Goal: Task Accomplishment & Management: Use online tool/utility

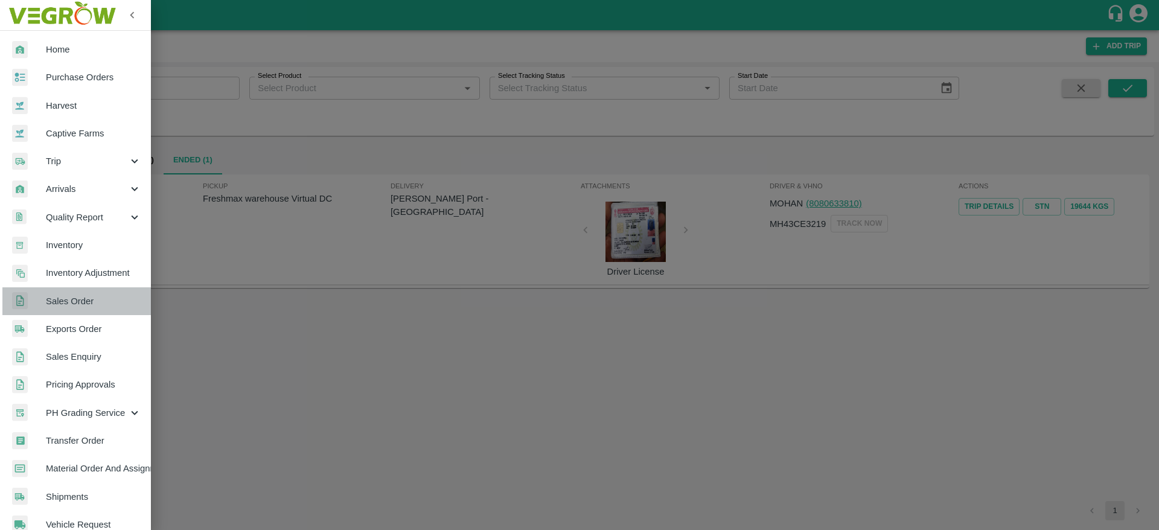
click at [94, 299] on span "Sales Order" at bounding box center [93, 301] width 95 height 13
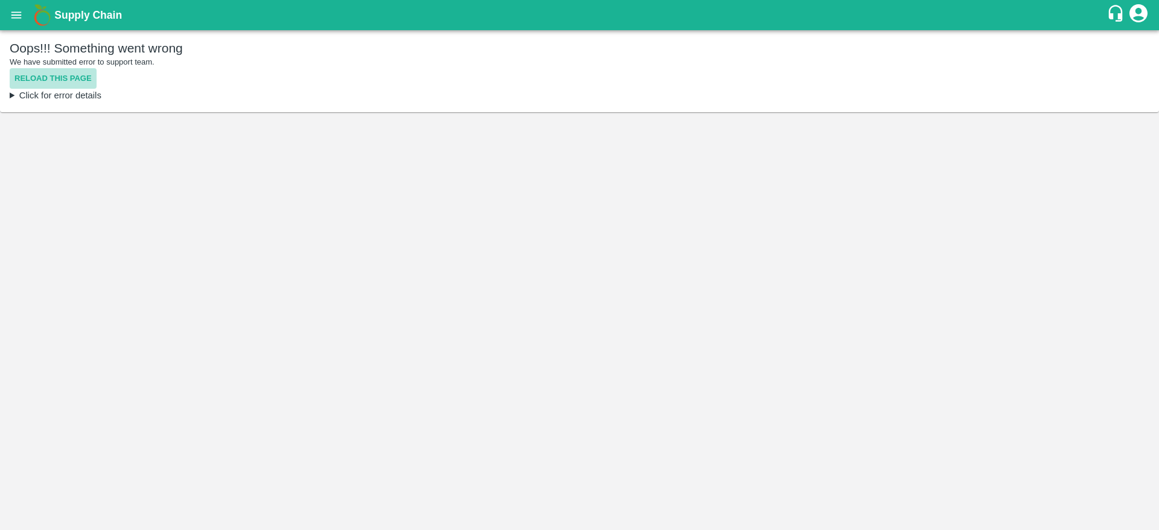
click at [88, 80] on button "Reload this page" at bounding box center [53, 78] width 87 height 21
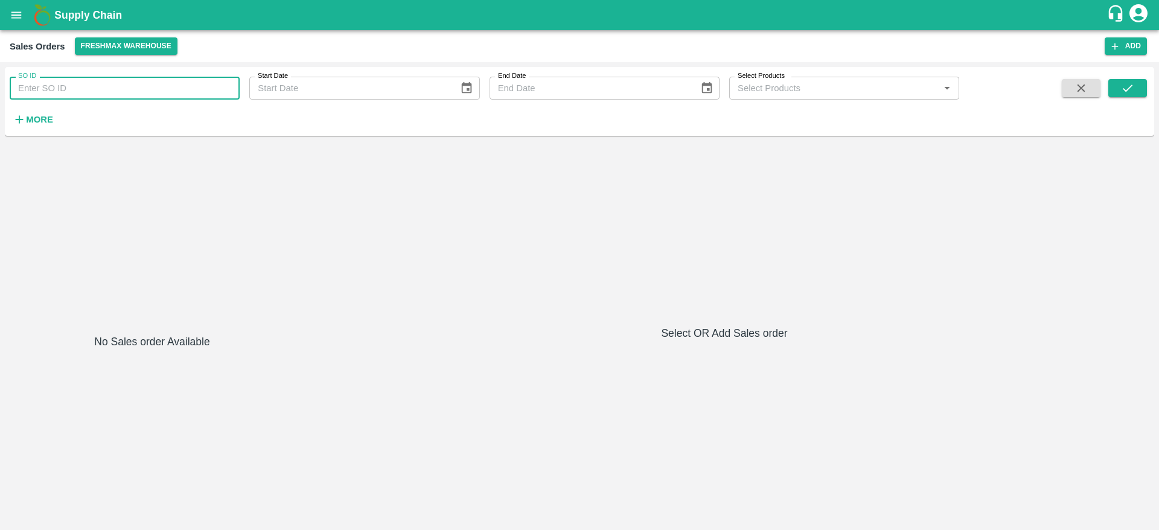
click at [146, 91] on input "SO ID" at bounding box center [125, 88] width 230 height 23
paste input "600461"
type input "600461"
click at [1129, 89] on icon "submit" at bounding box center [1128, 88] width 10 height 7
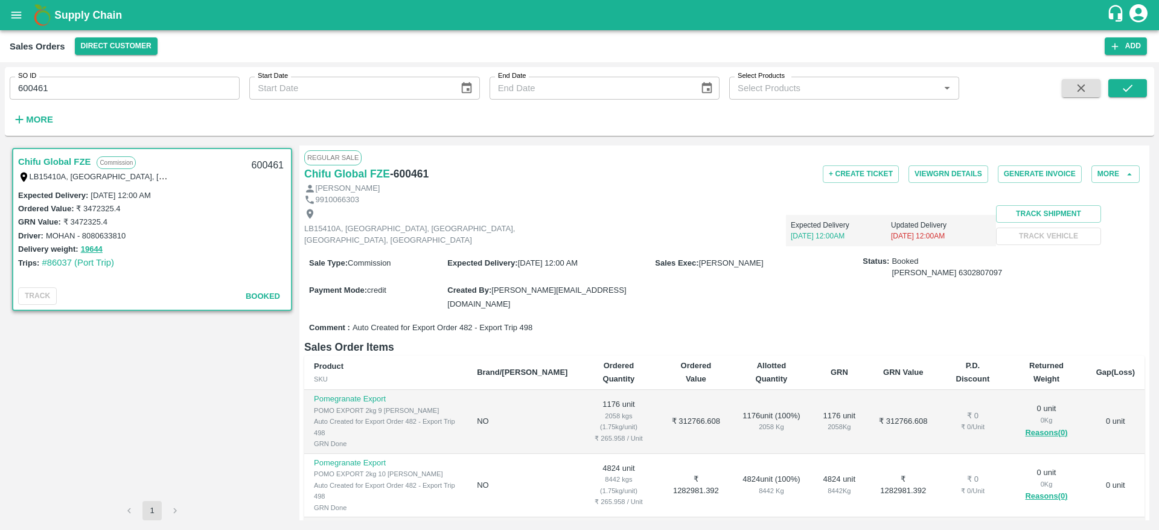
drag, startPoint x: 519, startPoint y: 257, endPoint x: 630, endPoint y: 258, distance: 110.5
click at [630, 258] on div "Expected Delivery : [DATE] 12:00 AM" at bounding box center [551, 262] width 208 height 13
click at [941, 179] on button "View GRN Details" at bounding box center [949, 174] width 80 height 18
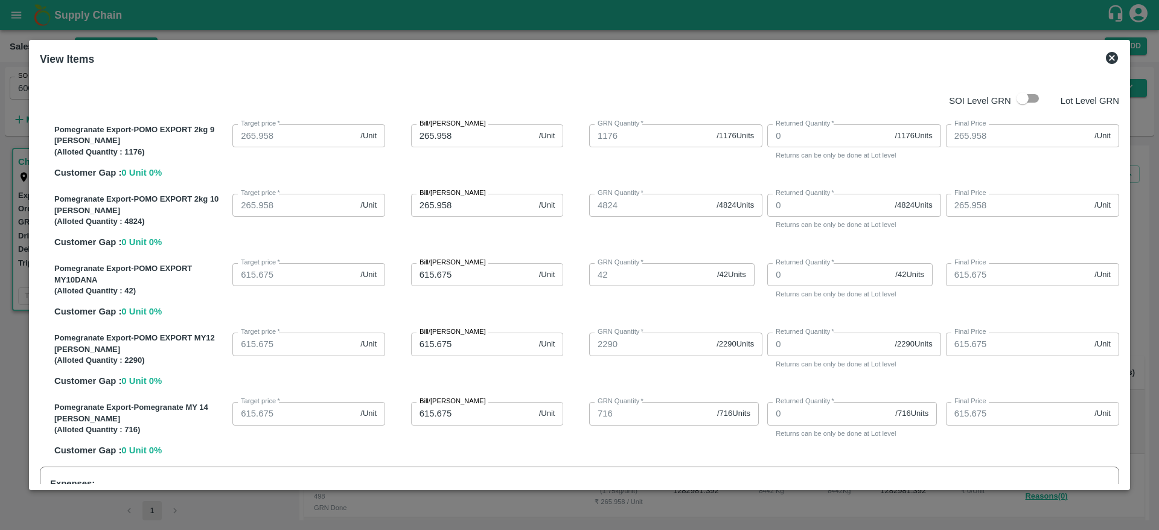
click at [649, 511] on div at bounding box center [579, 265] width 1159 height 530
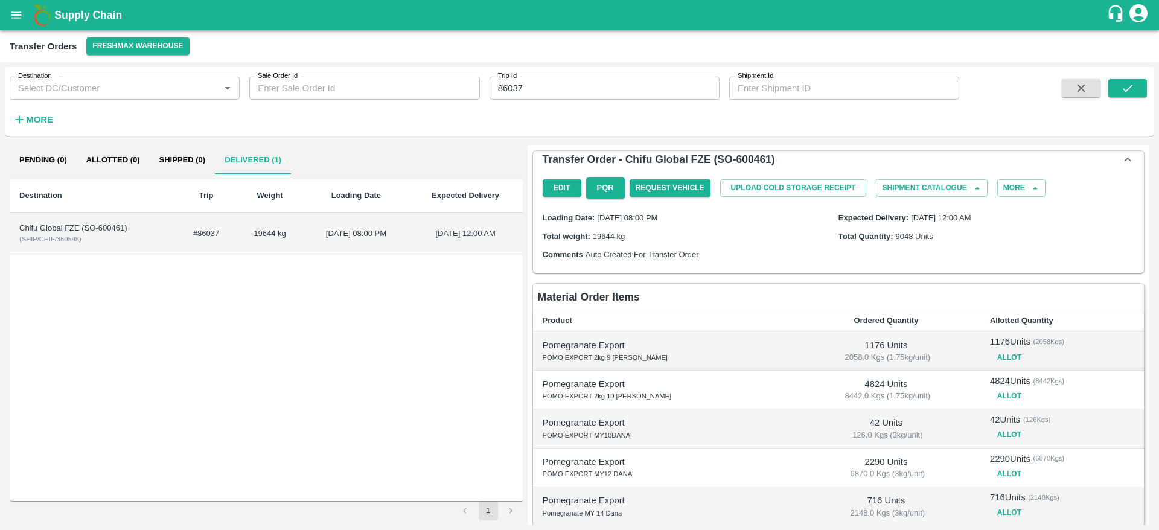
scroll to position [1022, 0]
click at [282, 217] on td "19644 kg" at bounding box center [270, 234] width 68 height 42
click at [994, 363] on button "Allot" at bounding box center [1009, 358] width 39 height 18
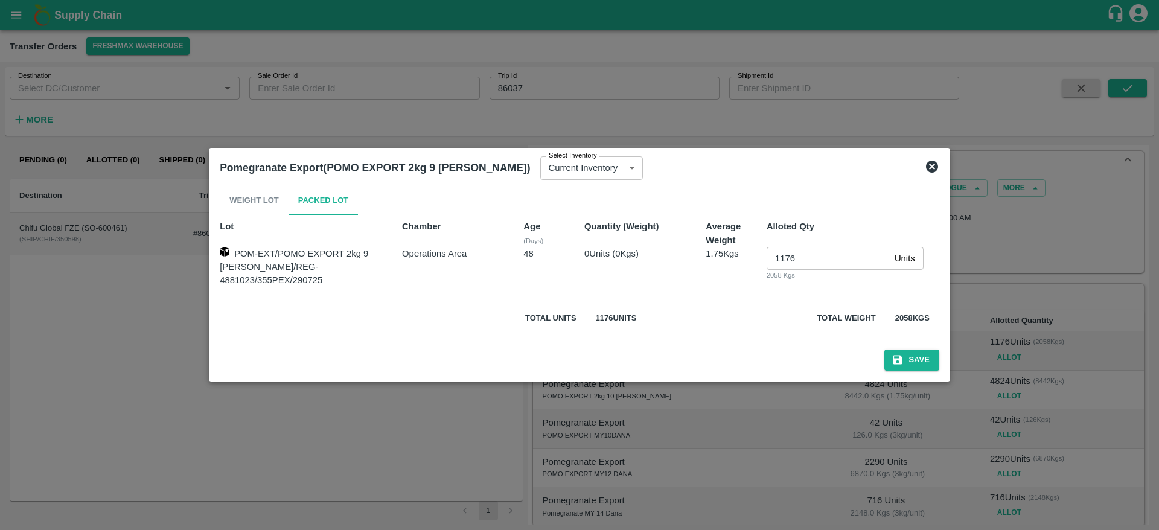
click at [844, 409] on div at bounding box center [579, 265] width 1159 height 530
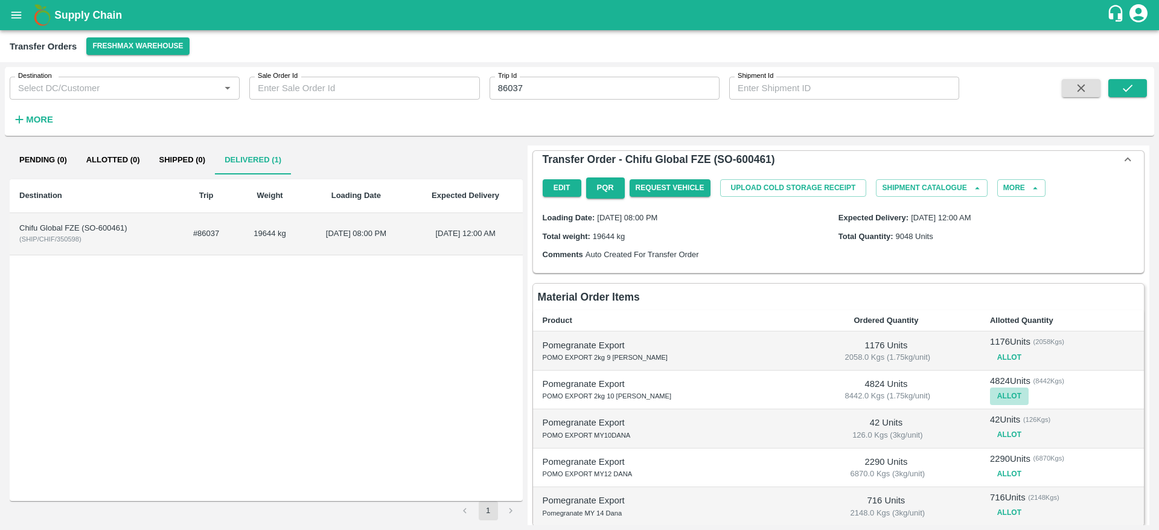
click at [990, 396] on button "Allot" at bounding box center [1009, 397] width 39 height 18
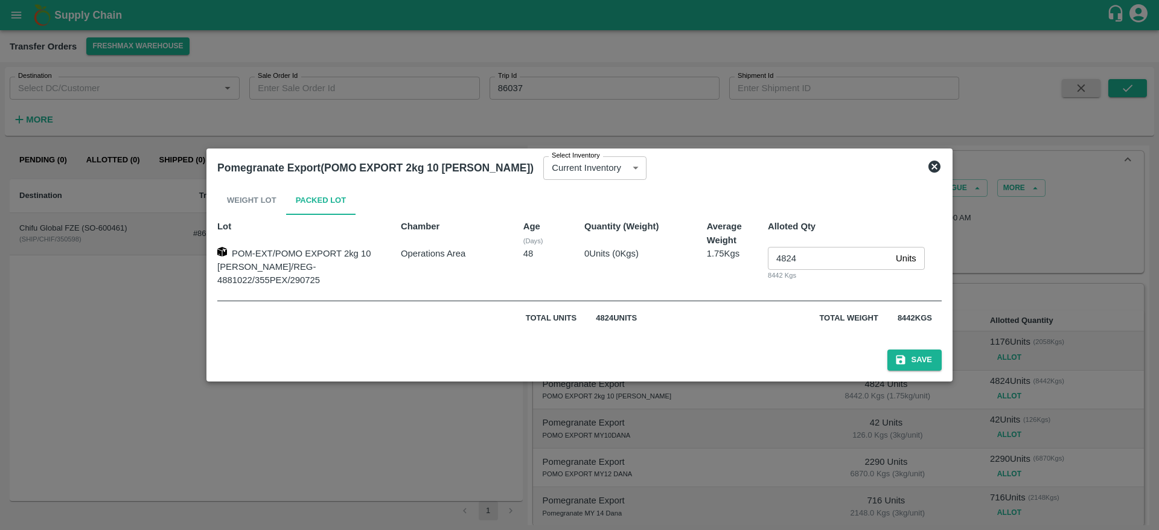
click at [704, 433] on div at bounding box center [579, 265] width 1159 height 530
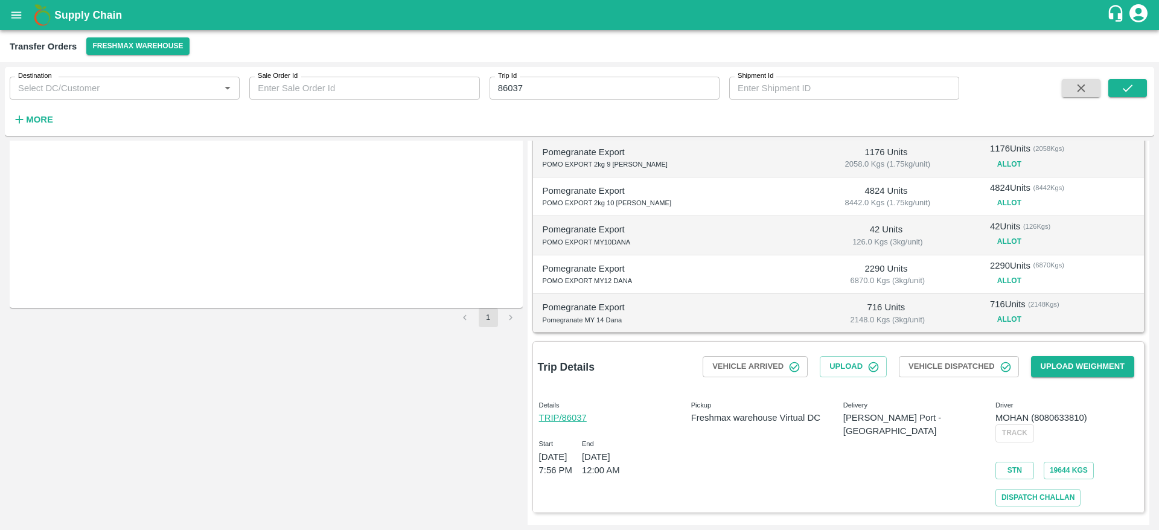
scroll to position [150, 0]
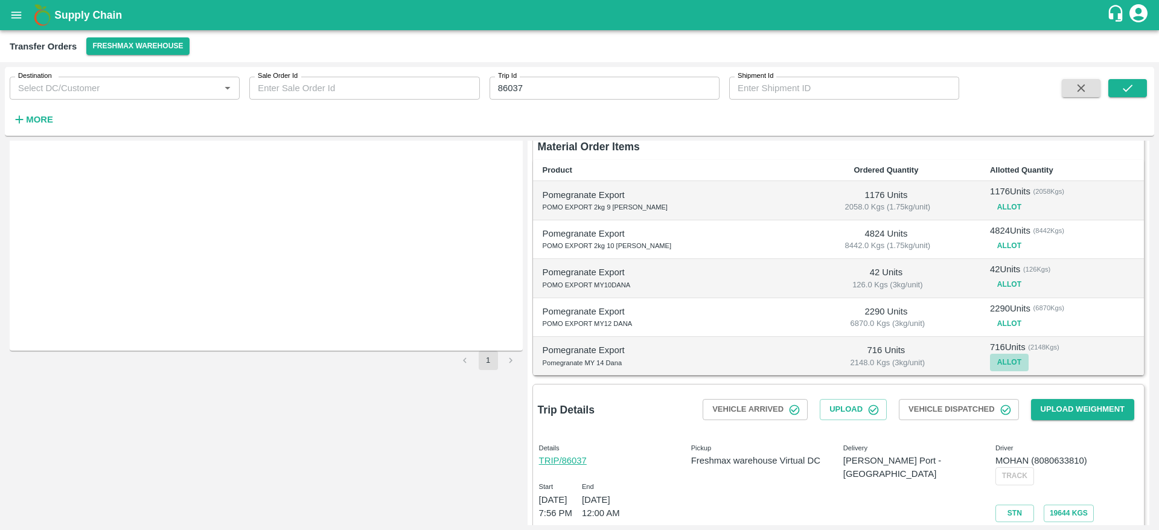
click at [990, 363] on button "Allot" at bounding box center [1009, 363] width 39 height 18
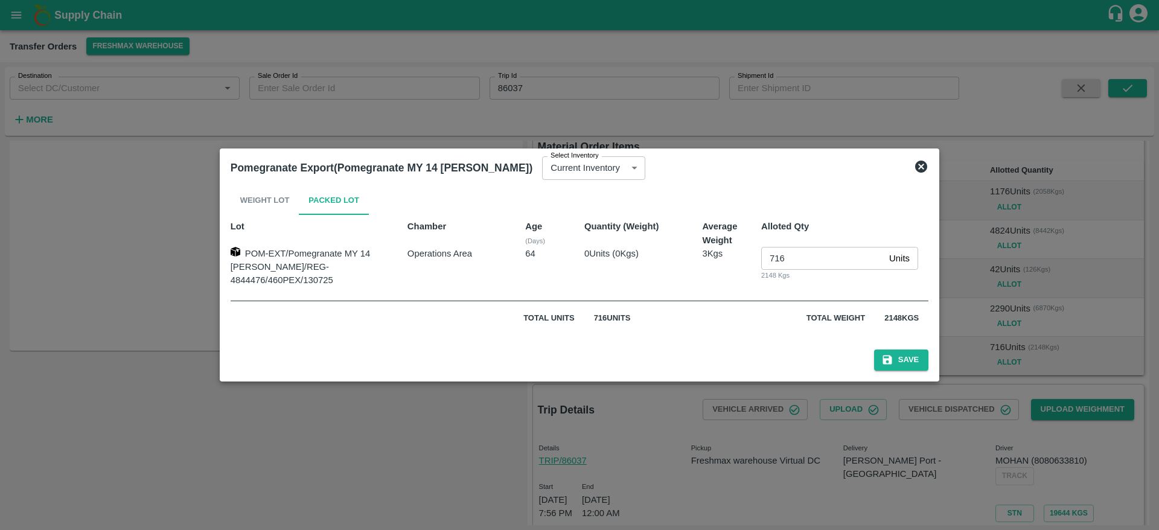
click at [704, 431] on div at bounding box center [579, 265] width 1159 height 530
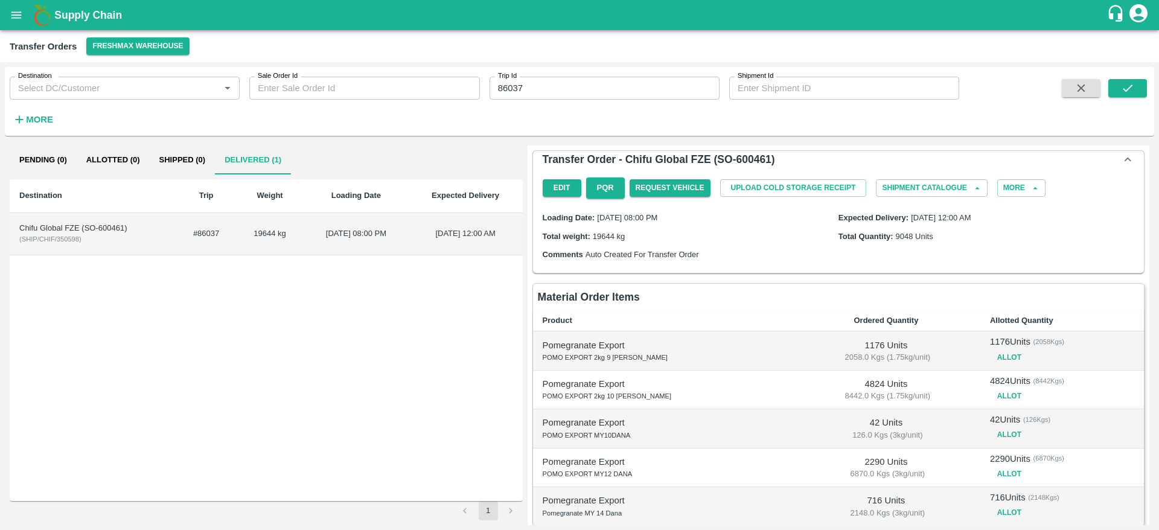
scroll to position [1, 0]
click at [990, 358] on button "Allot" at bounding box center [1009, 357] width 39 height 18
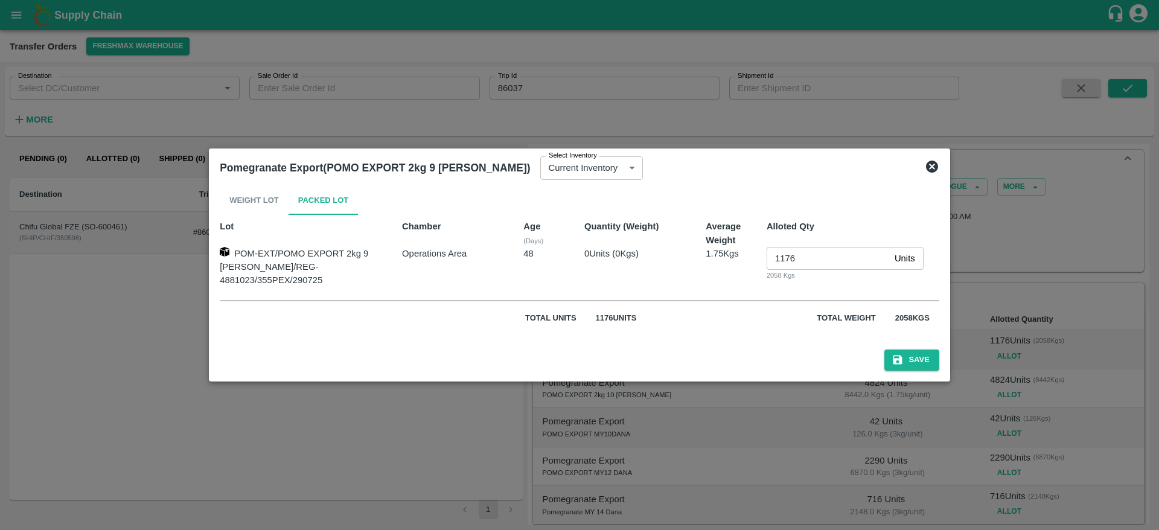
click at [789, 405] on div at bounding box center [579, 265] width 1159 height 530
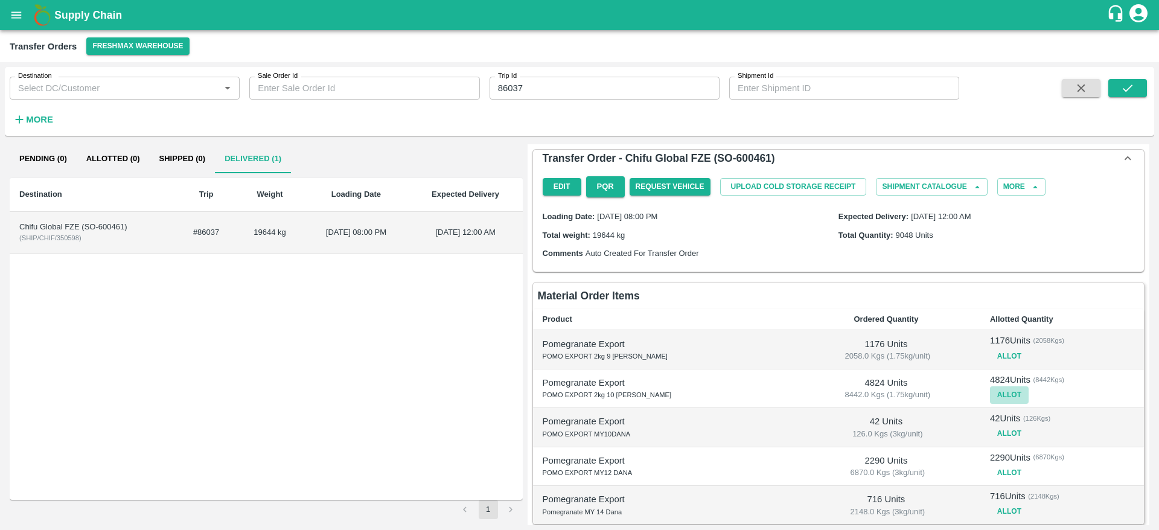
click at [990, 396] on button "Allot" at bounding box center [1009, 395] width 39 height 18
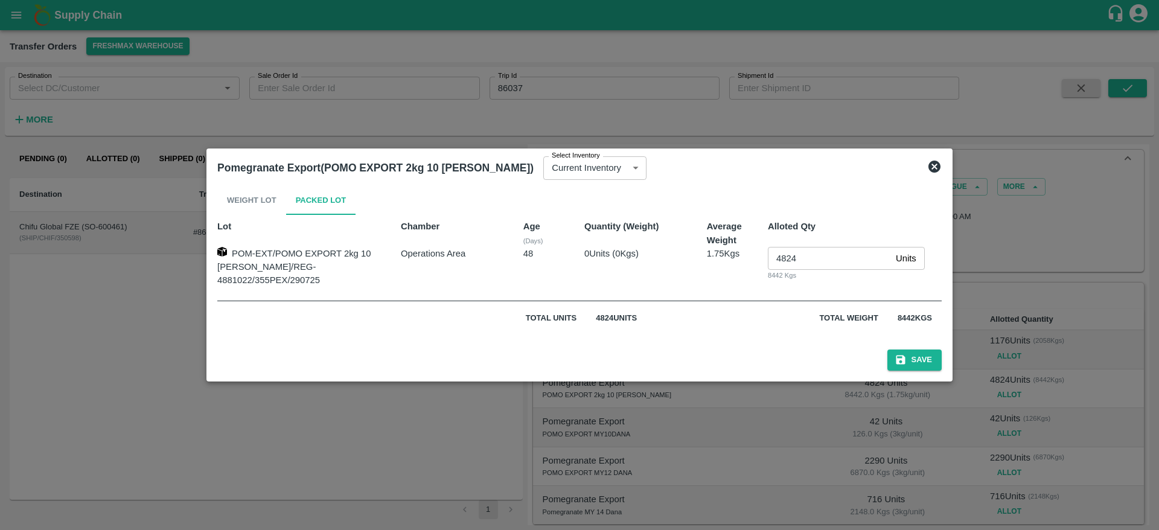
click at [835, 422] on div at bounding box center [579, 265] width 1159 height 530
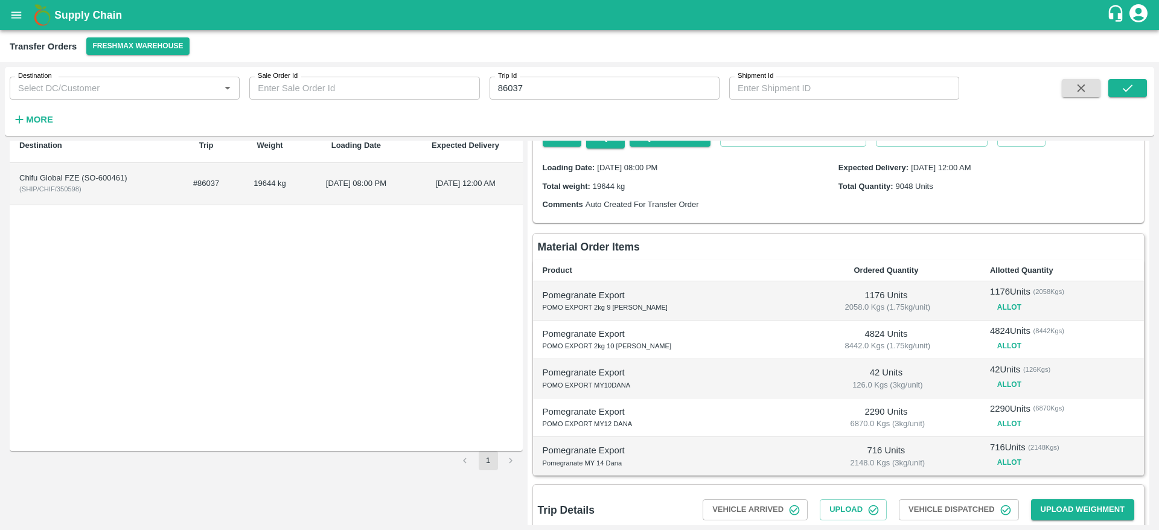
scroll to position [48, 0]
click at [990, 345] on button "Allot" at bounding box center [1009, 348] width 39 height 18
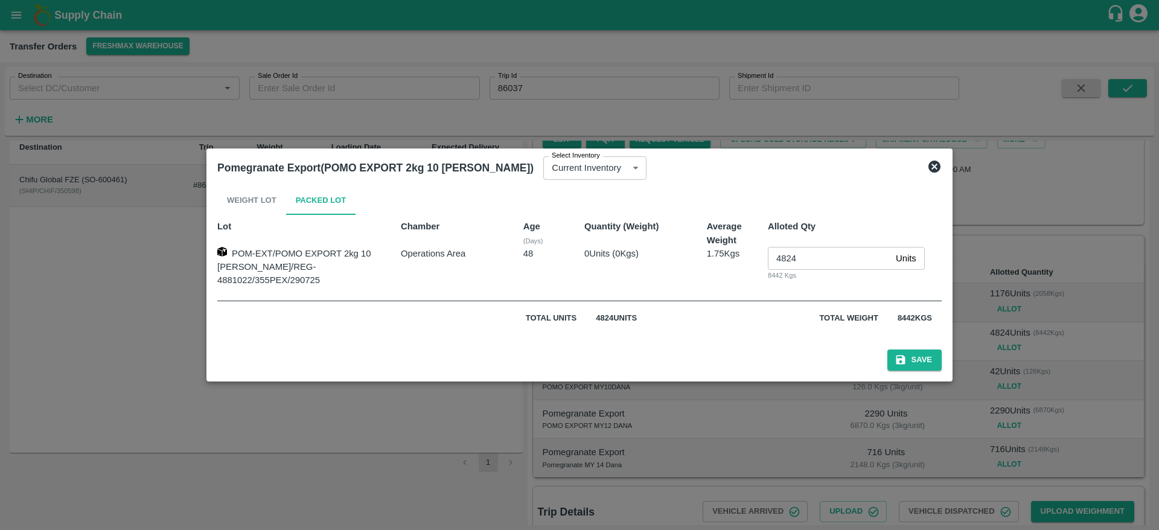
click at [891, 422] on div at bounding box center [579, 265] width 1159 height 530
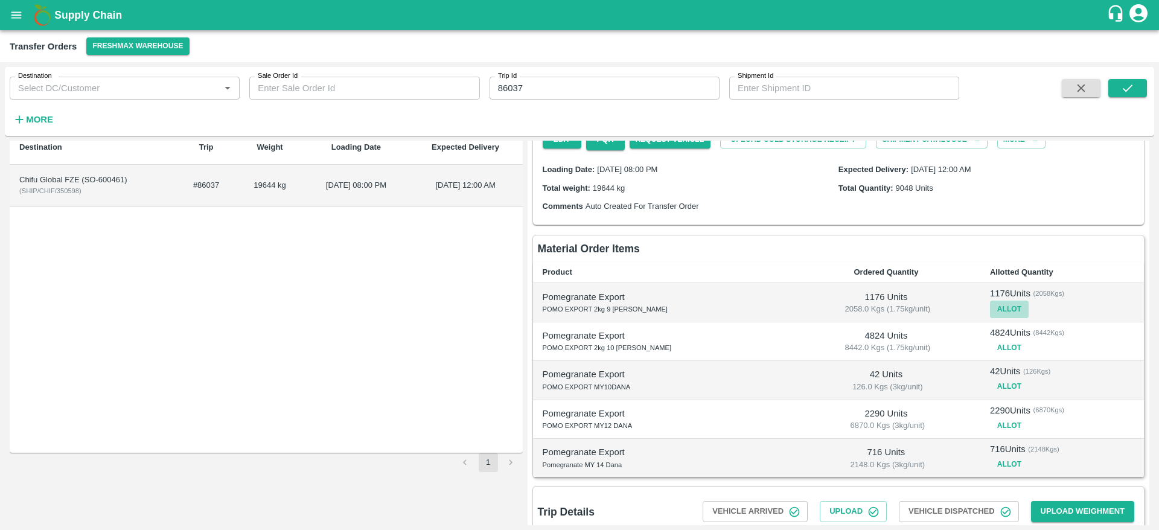
click at [991, 301] on button "Allot" at bounding box center [1009, 310] width 39 height 18
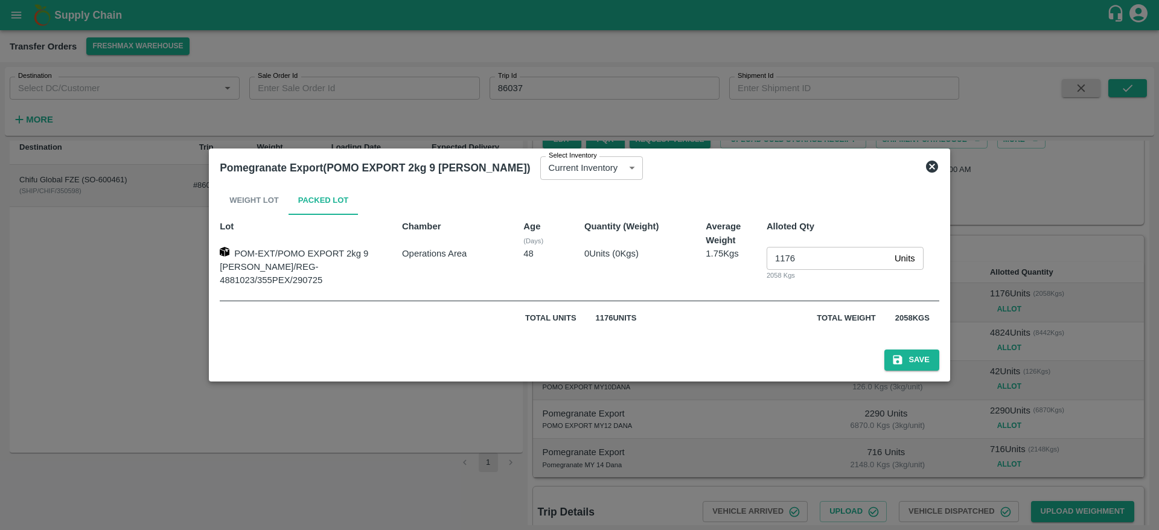
click at [930, 457] on div at bounding box center [579, 265] width 1159 height 530
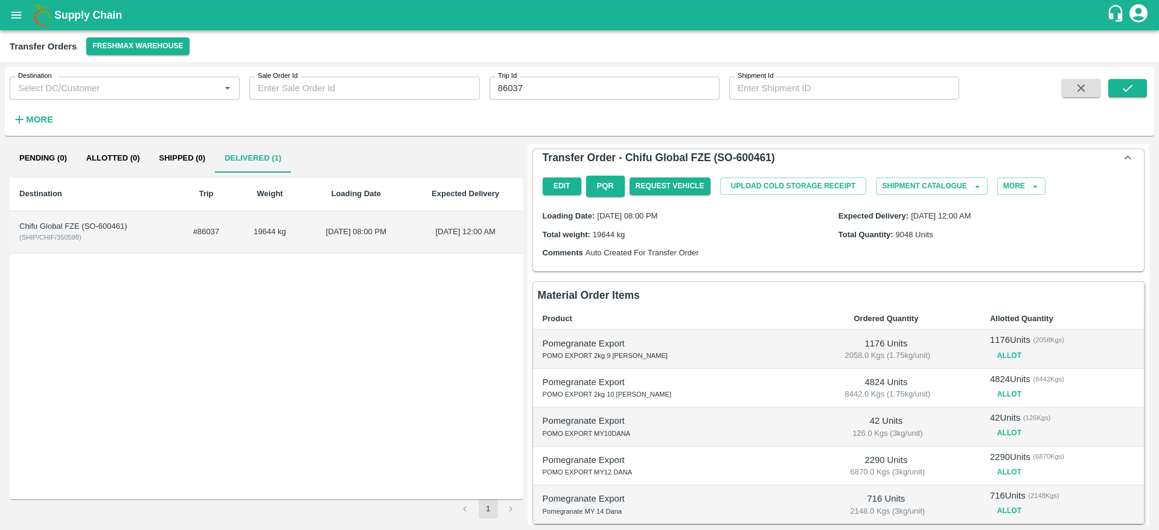
scroll to position [0, 0]
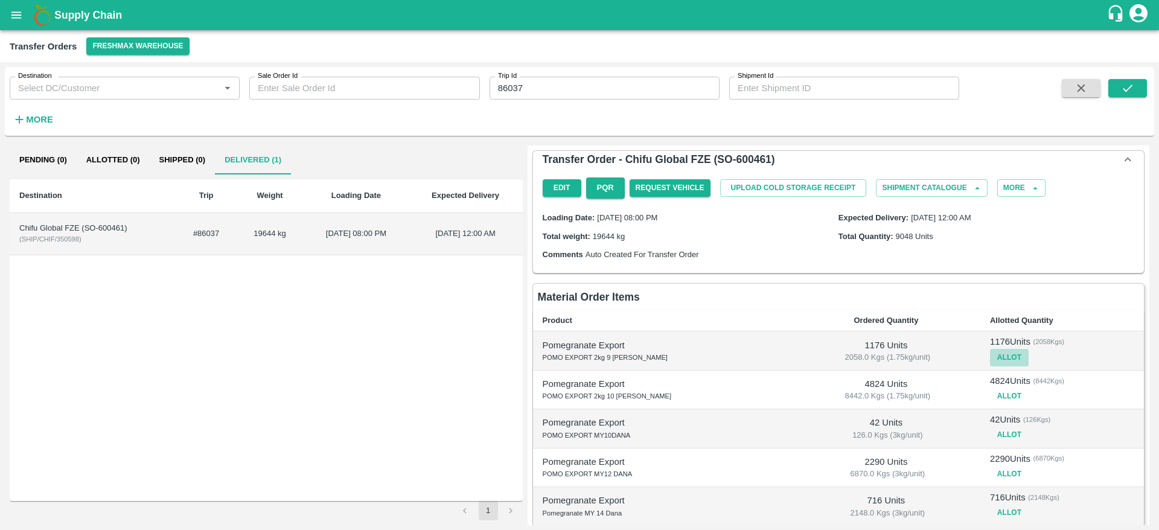
click at [990, 362] on button "Allot" at bounding box center [1009, 358] width 39 height 18
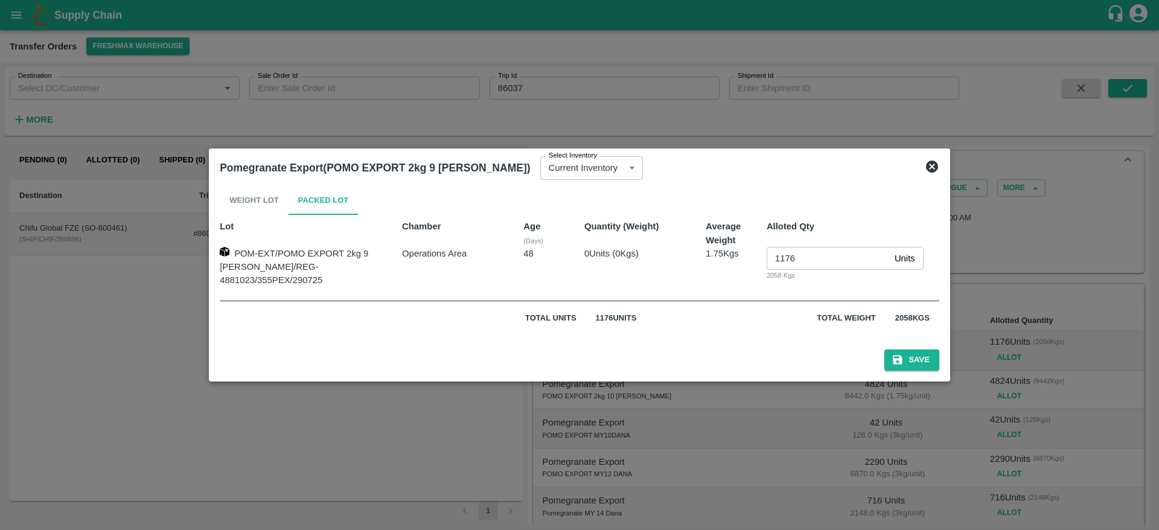
click at [231, 525] on div at bounding box center [579, 265] width 1159 height 530
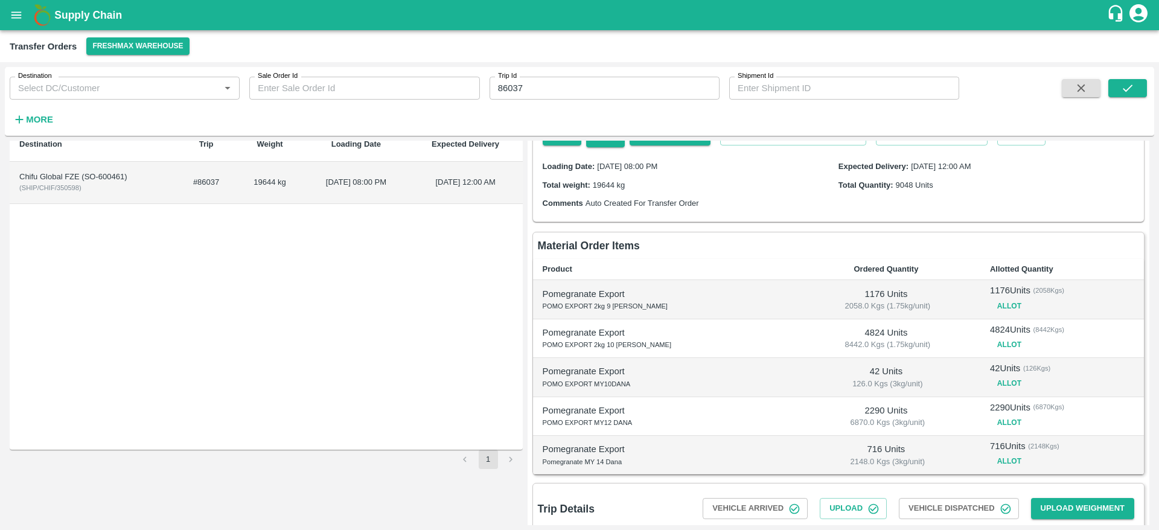
scroll to position [50, 0]
click at [990, 304] on button "Allot" at bounding box center [1009, 308] width 39 height 18
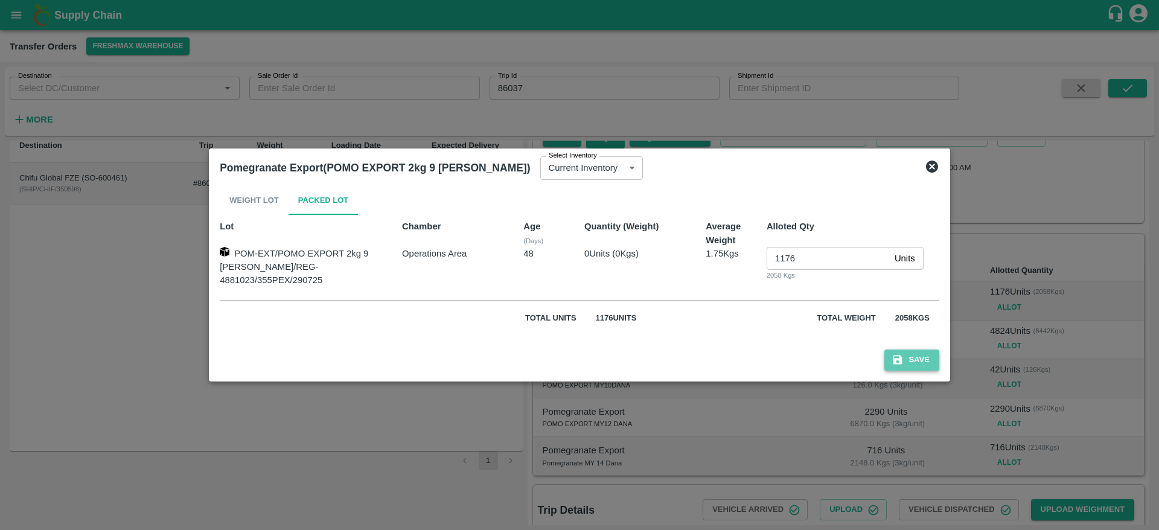
click at [893, 362] on button "Save" at bounding box center [912, 360] width 54 height 21
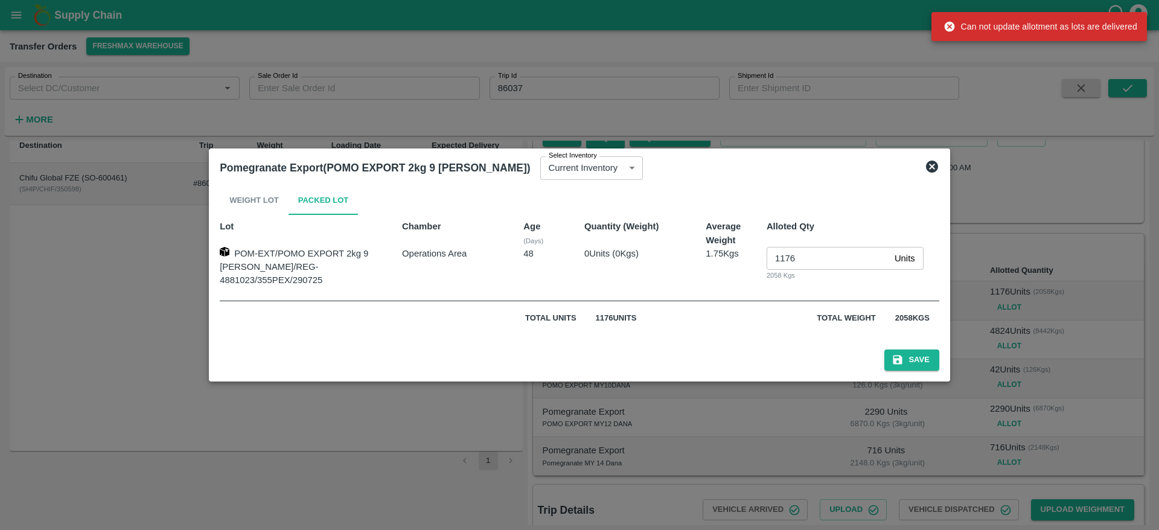
click at [926, 170] on icon at bounding box center [932, 167] width 12 height 12
